Goal: Task Accomplishment & Management: Complete application form

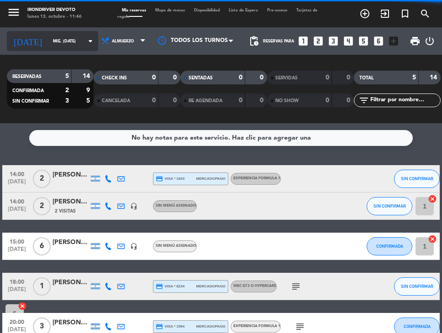
click at [48, 39] on input "mié. [DATE]" at bounding box center [77, 41] width 58 height 14
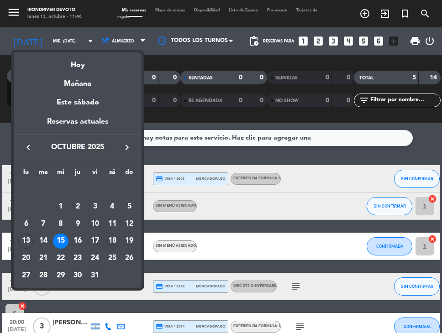
click at [111, 240] on div "18" at bounding box center [113, 242] width 16 height 16
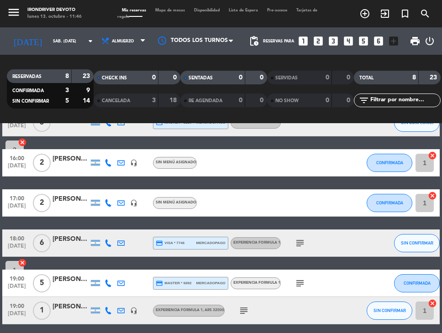
scroll to position [51, 0]
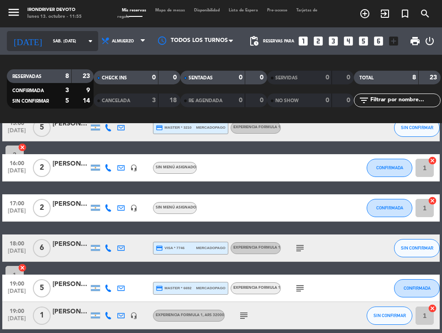
click at [58, 40] on input "sáb. [DATE]" at bounding box center [77, 41] width 58 height 14
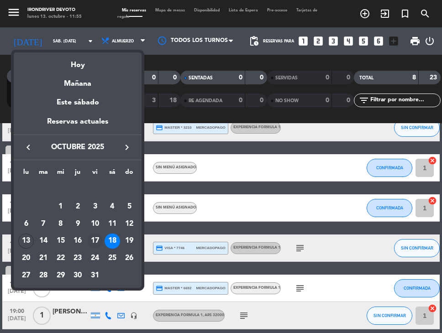
click at [94, 241] on div "17" at bounding box center [95, 242] width 16 height 16
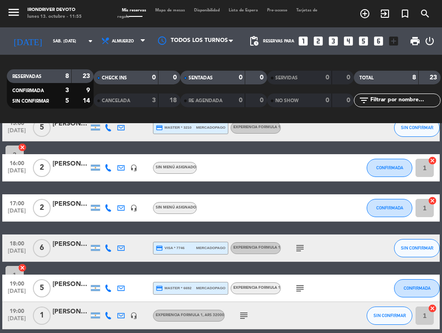
type input "vie. [DATE]"
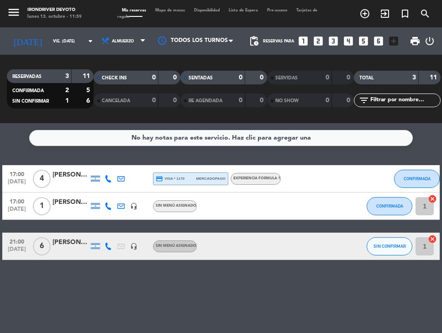
click at [302, 39] on icon "looks_one" at bounding box center [303, 41] width 12 height 12
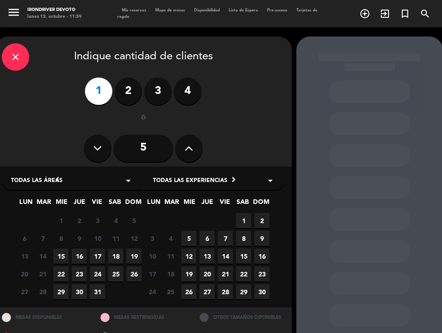
click at [97, 257] on span "17" at bounding box center [97, 256] width 15 height 15
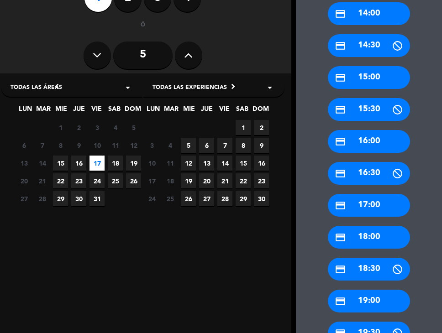
scroll to position [104, 0]
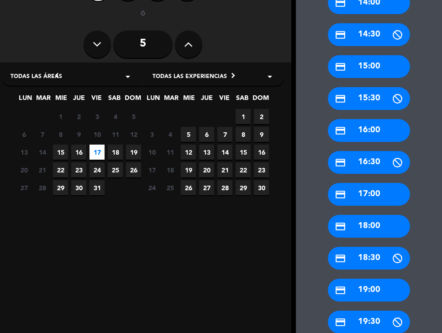
click at [349, 287] on div "credit_card 19:00" at bounding box center [369, 290] width 82 height 23
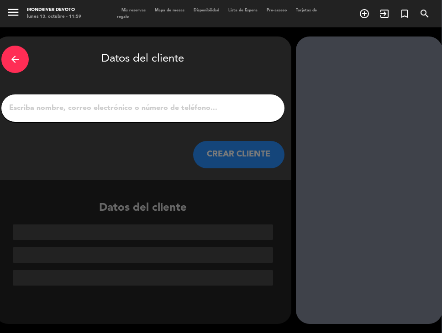
click at [201, 113] on input "1" at bounding box center [142, 108] width 269 height 13
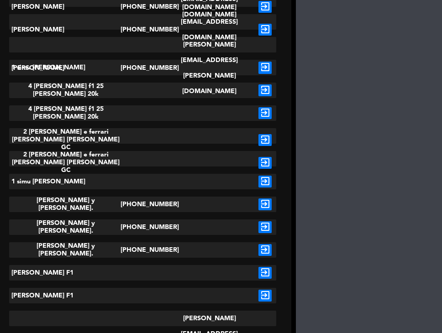
scroll to position [285, 0]
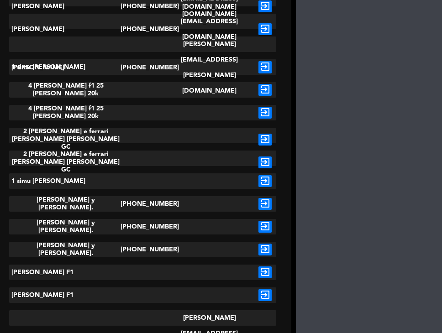
type input "mati"
click at [265, 272] on icon "exit_to_app" at bounding box center [264, 273] width 13 height 12
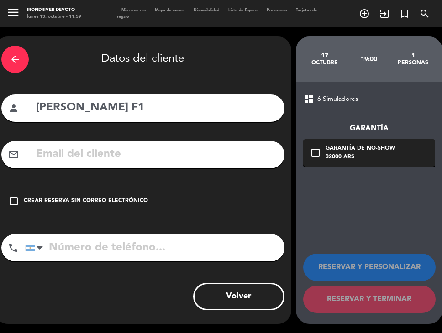
click at [86, 200] on div "Crear reserva sin correo electrónico" at bounding box center [86, 201] width 124 height 9
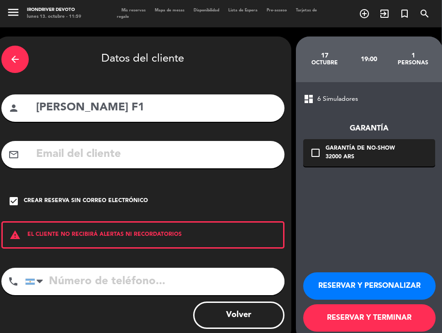
click at [337, 322] on button "RESERVAR Y TERMINAR" at bounding box center [369, 318] width 132 height 27
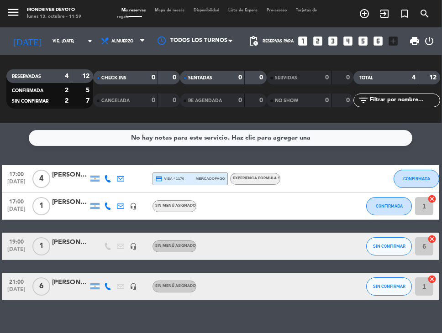
click at [303, 42] on icon "looks_one" at bounding box center [303, 41] width 12 height 12
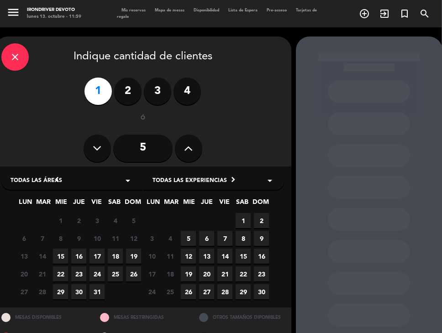
click at [95, 256] on span "17" at bounding box center [97, 256] width 15 height 15
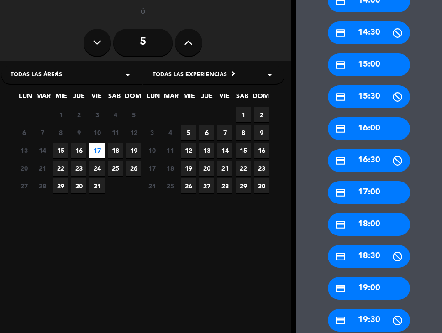
scroll to position [194, 0]
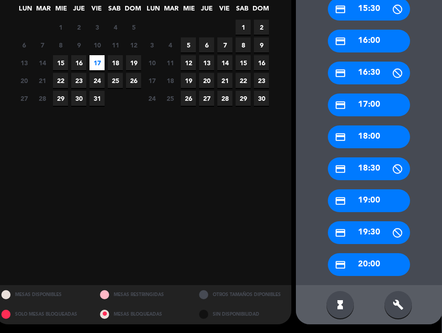
click at [349, 265] on div "credit_card 20:00" at bounding box center [369, 264] width 82 height 23
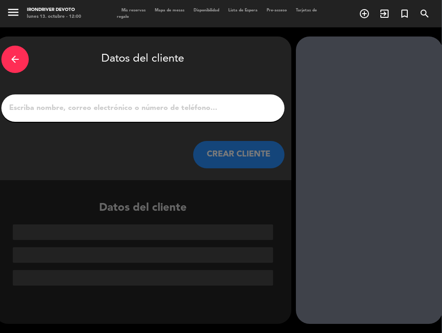
scroll to position [0, 0]
click at [195, 116] on div at bounding box center [142, 108] width 283 height 27
click at [159, 105] on input "1" at bounding box center [142, 108] width 269 height 13
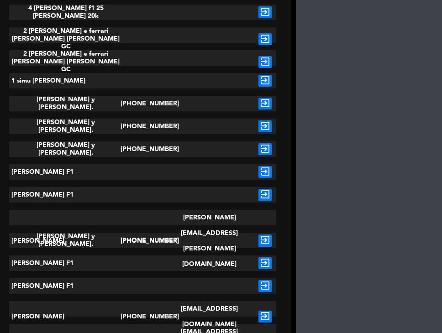
scroll to position [385, 0]
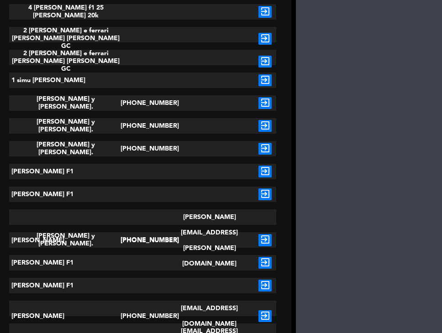
type input "mati"
click at [267, 172] on icon "exit_to_app" at bounding box center [264, 172] width 13 height 12
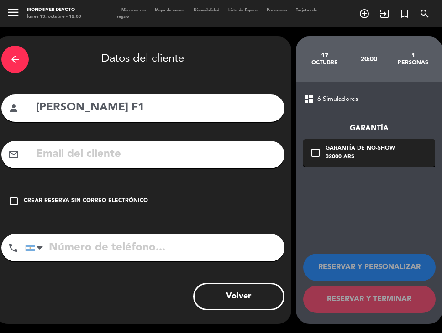
click at [122, 201] on div "Crear reserva sin correo electrónico" at bounding box center [86, 201] width 124 height 9
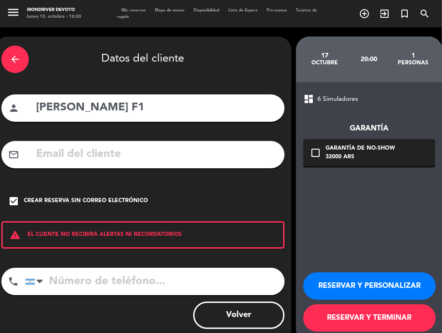
scroll to position [19, 0]
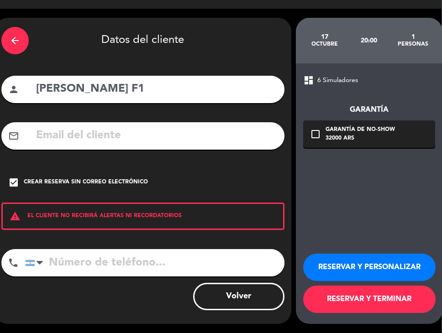
click at [328, 303] on button "RESERVAR Y TERMINAR" at bounding box center [369, 299] width 132 height 27
